Goal: Information Seeking & Learning: Learn about a topic

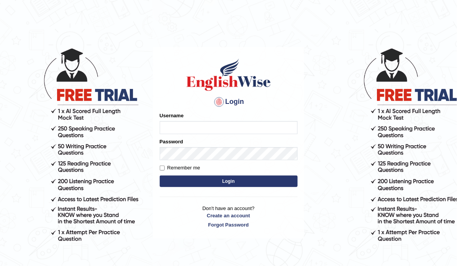
type input "ameerham"
click at [212, 180] on button "Login" at bounding box center [229, 181] width 138 height 11
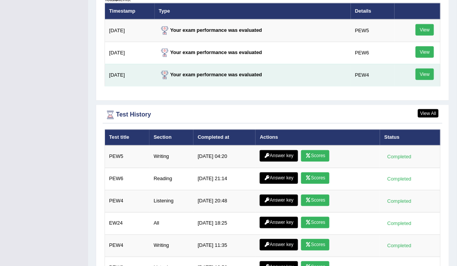
scroll to position [1043, 0]
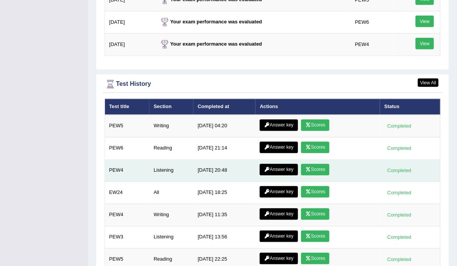
click at [315, 164] on link "Scores" at bounding box center [315, 169] width 28 height 11
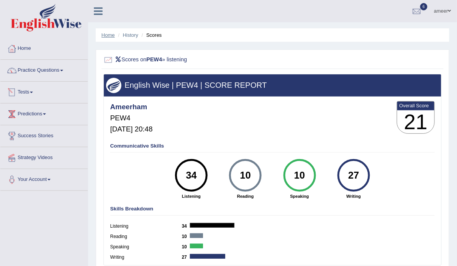
click at [109, 33] on link "Home" at bounding box center [108, 35] width 13 height 6
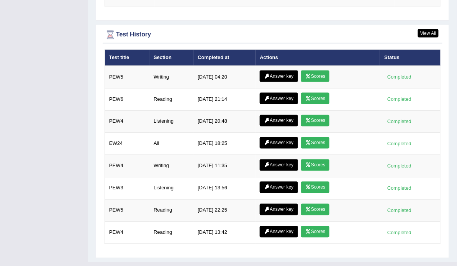
scroll to position [1047, 0]
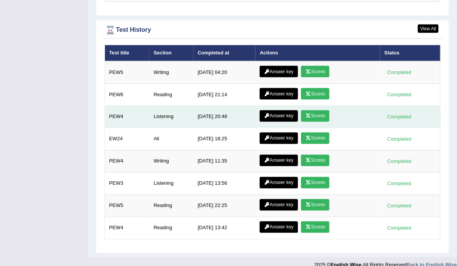
click at [277, 110] on link "Answer key" at bounding box center [279, 115] width 38 height 11
click at [274, 110] on link "Answer key" at bounding box center [279, 115] width 38 height 11
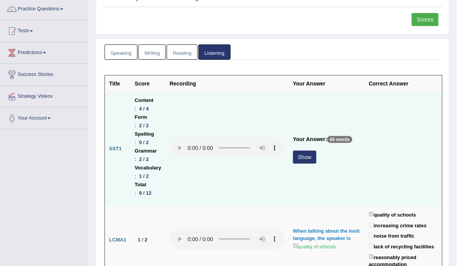
click at [308, 153] on button "Show" at bounding box center [304, 157] width 23 height 13
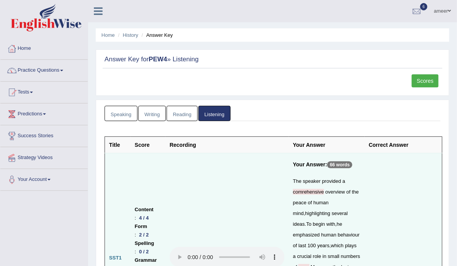
click at [109, 34] on link "Home" at bounding box center [108, 35] width 13 height 6
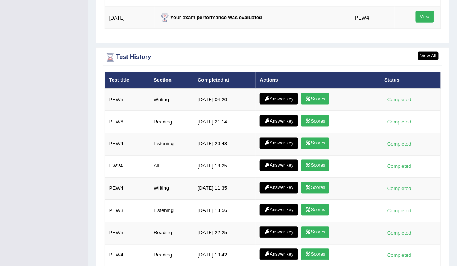
scroll to position [1047, 0]
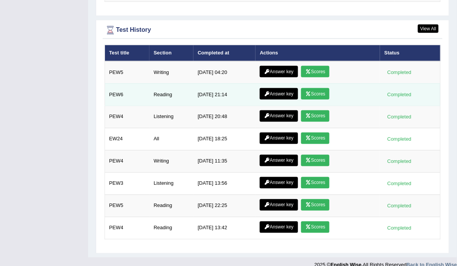
click at [310, 88] on link "Scores" at bounding box center [315, 93] width 28 height 11
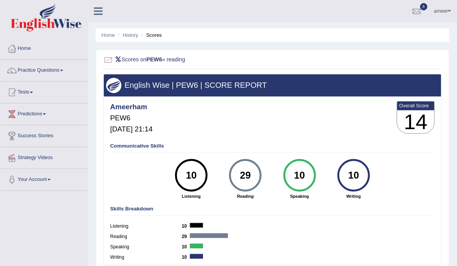
click at [324, 138] on div "Ameerham PEW6 Aug 26, 2025, 21:14 Overall Score 14" at bounding box center [272, 119] width 328 height 39
click at [108, 34] on link "Home" at bounding box center [108, 35] width 13 height 6
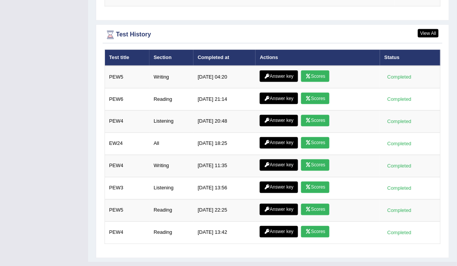
scroll to position [1047, 0]
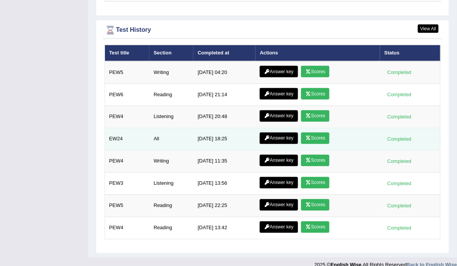
click at [282, 88] on link "Answer key" at bounding box center [279, 93] width 38 height 11
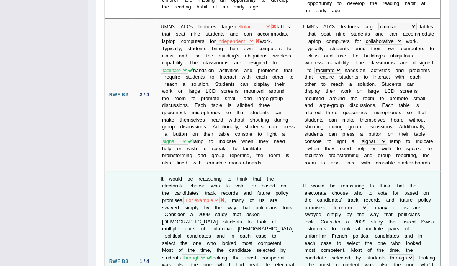
scroll to position [368, 0]
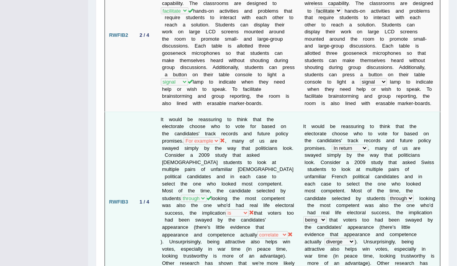
click at [119, 204] on td "RWFIB3" at bounding box center [119, 202] width 28 height 181
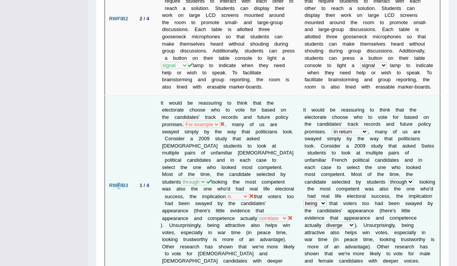
scroll to position [399, 0]
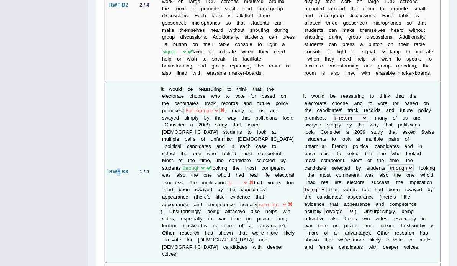
click at [131, 194] on td "RWFIB3" at bounding box center [119, 171] width 28 height 181
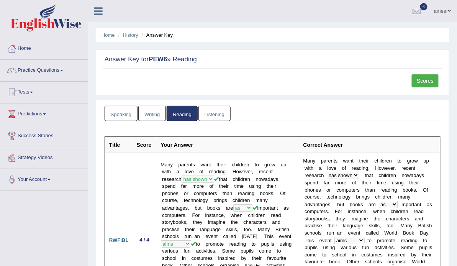
scroll to position [0, 0]
click at [45, 69] on link "Practice Questions" at bounding box center [43, 69] width 87 height 19
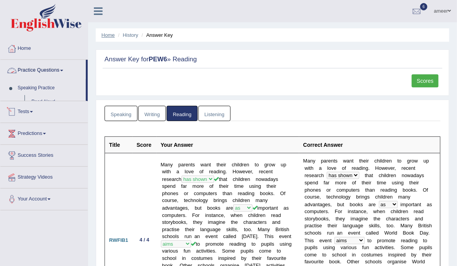
click at [103, 30] on ul "Home History Answer Key" at bounding box center [273, 34] width 354 height 13
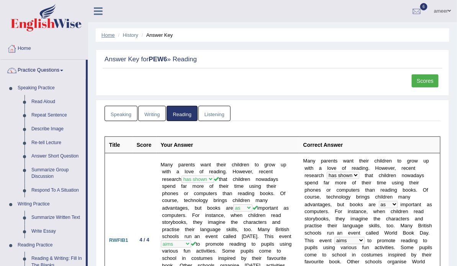
click at [104, 35] on link "Home" at bounding box center [108, 35] width 13 height 6
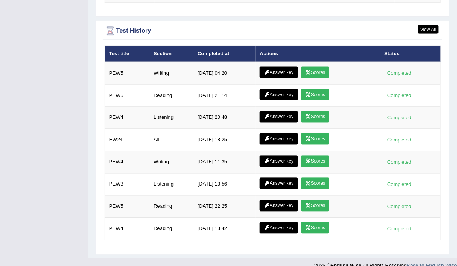
scroll to position [1047, 0]
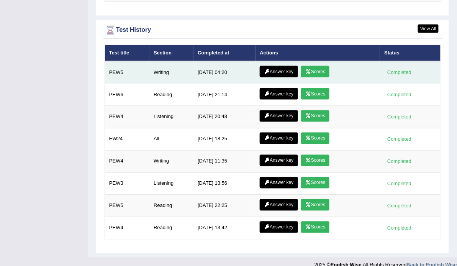
click at [310, 69] on icon at bounding box center [308, 71] width 6 height 5
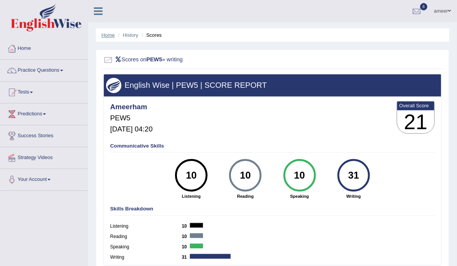
drag, startPoint x: 264, startPoint y: 72, endPoint x: 106, endPoint y: 34, distance: 162.0
click at [106, 34] on link "Home" at bounding box center [108, 35] width 13 height 6
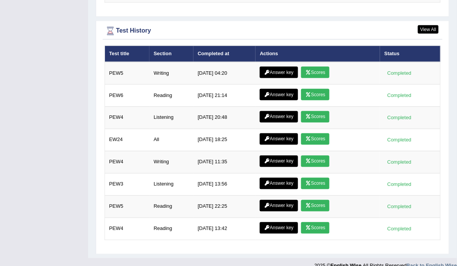
scroll to position [1047, 0]
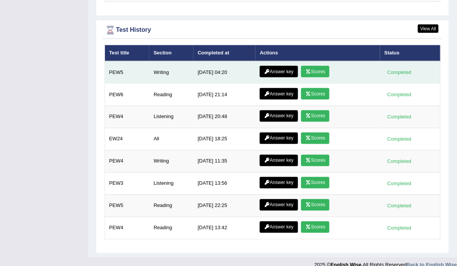
click at [276, 66] on link "Answer key" at bounding box center [279, 71] width 38 height 11
click at [283, 66] on link "Answer key" at bounding box center [279, 71] width 38 height 11
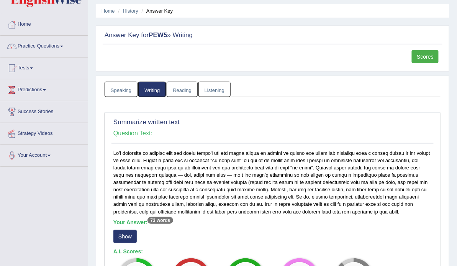
scroll to position [61, 0]
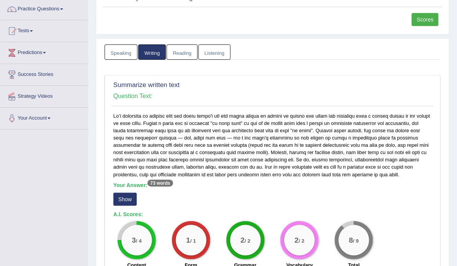
click at [131, 198] on button "Show" at bounding box center [124, 199] width 23 height 13
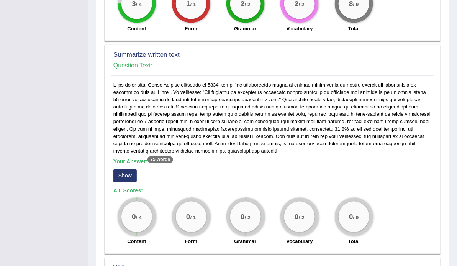
scroll to position [307, 0]
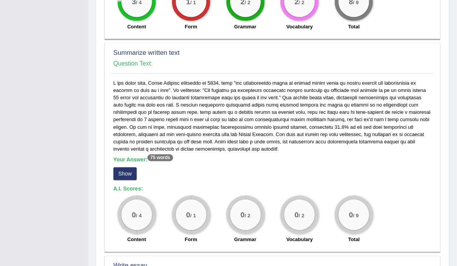
click at [121, 172] on button "Show" at bounding box center [124, 173] width 23 height 13
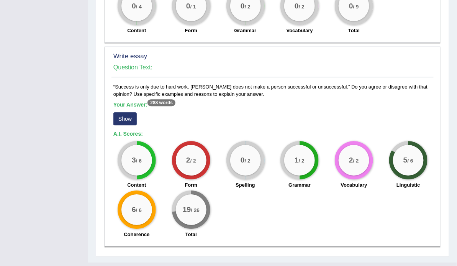
scroll to position [545, 0]
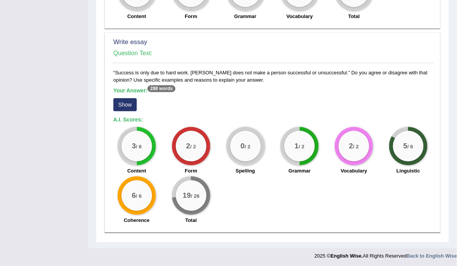
click at [120, 103] on button "Show" at bounding box center [124, 104] width 23 height 13
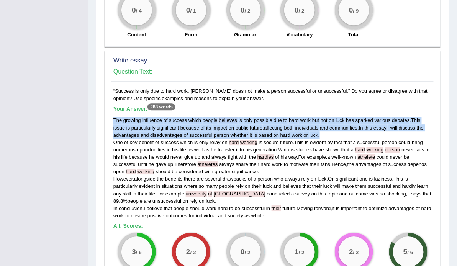
drag, startPoint x: 112, startPoint y: 117, endPoint x: 320, endPoint y: 131, distance: 209.0
click at [320, 131] on div "“Success is only due to hard work. Luck does not make a person successful or un…" at bounding box center [273, 210] width 322 height 247
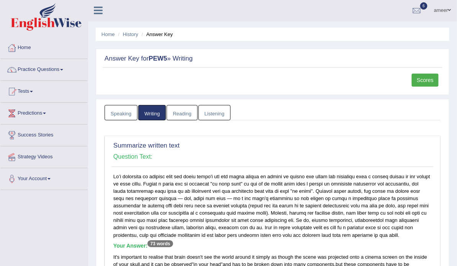
scroll to position [0, 0]
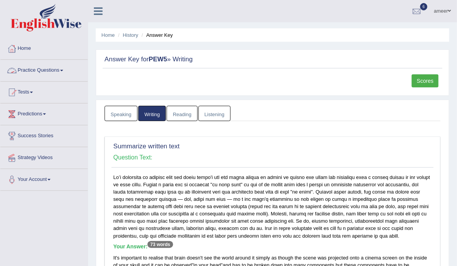
click at [38, 65] on link "Practice Questions" at bounding box center [43, 69] width 87 height 19
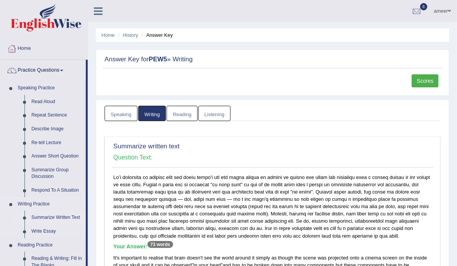
click at [61, 216] on link "Summarize Written Text" at bounding box center [57, 218] width 58 height 14
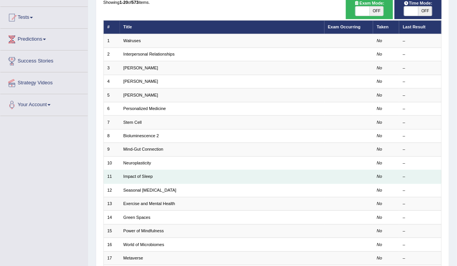
scroll to position [92, 0]
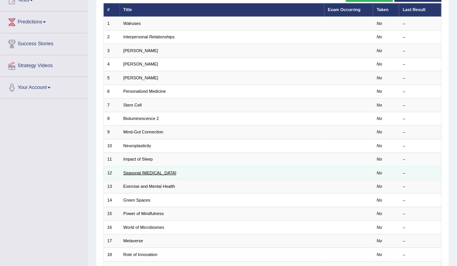
click at [163, 175] on link "Seasonal Affective Disorder" at bounding box center [149, 173] width 53 height 5
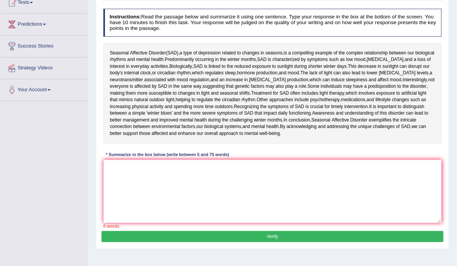
scroll to position [92, 0]
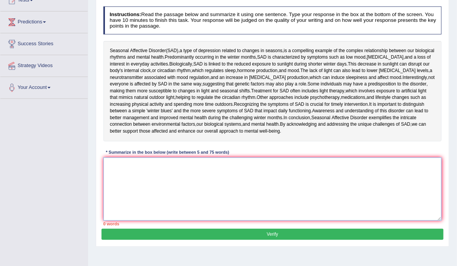
click at [158, 221] on textarea at bounding box center [272, 189] width 339 height 63
click at [212, 221] on textarea at bounding box center [272, 189] width 339 height 63
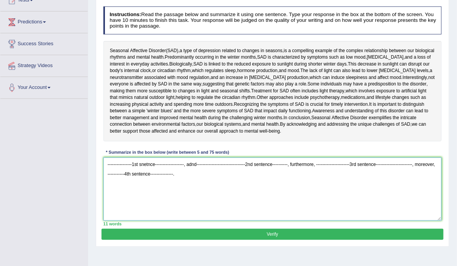
type textarea "----------------1st snetnce-------------------, adnd---------------------------…"
